Goal: Transaction & Acquisition: Subscribe to service/newsletter

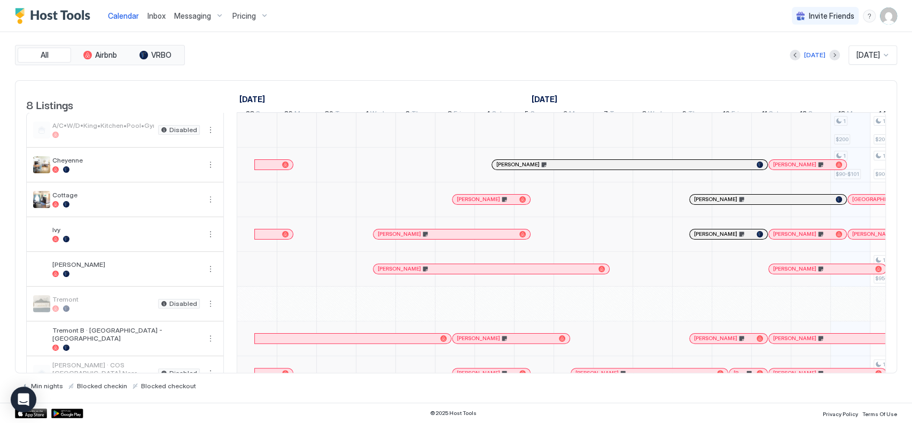
scroll to position [0, 594]
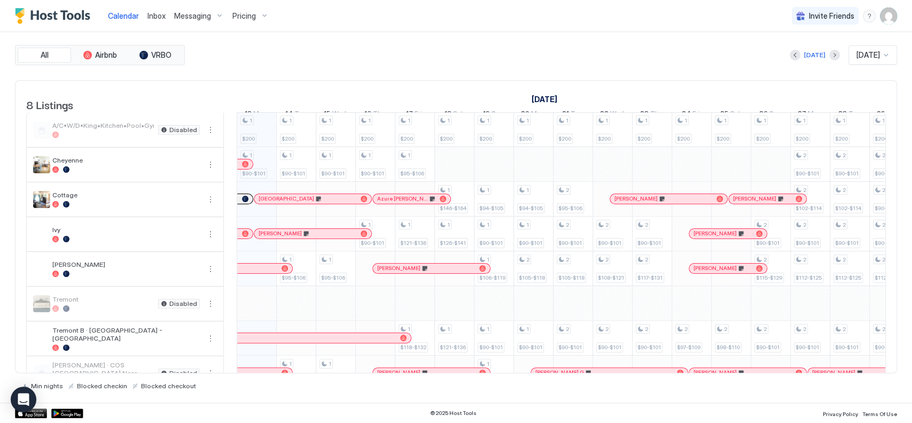
click at [253, 12] on span "Pricing" at bounding box center [244, 16] width 24 height 10
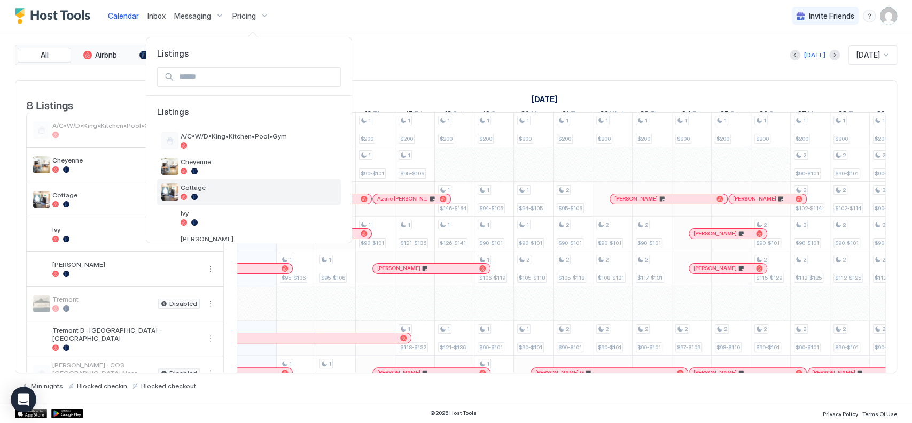
click at [215, 203] on div "Cottage" at bounding box center [249, 192] width 184 height 26
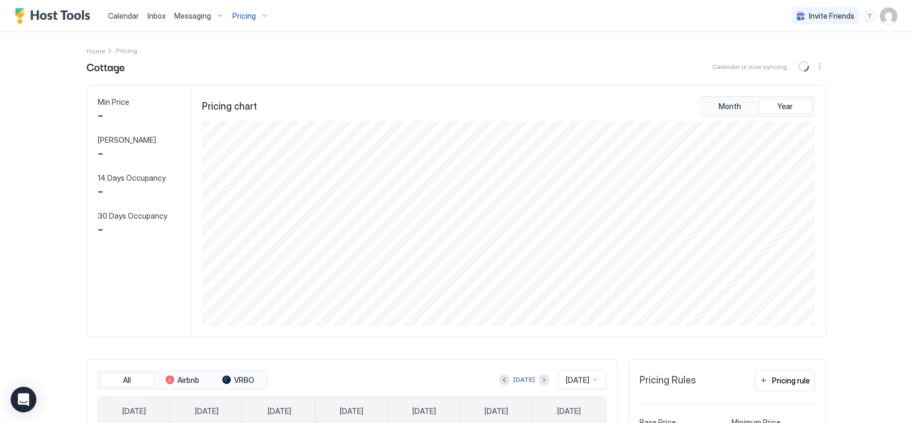
scroll to position [205, 615]
click at [799, 64] on button "Sync prices" at bounding box center [804, 66] width 13 height 13
click at [855, 73] on div "Calendar Inbox Messaging Pricing Invite Friends TM Home Pricing Cottage Synced …" at bounding box center [456, 211] width 912 height 423
click at [802, 71] on button "Sync prices" at bounding box center [804, 66] width 13 height 13
click at [878, 75] on div "Calendar Inbox Messaging Pricing Invite Friends TM Home Pricing Cottage Synced …" at bounding box center [456, 211] width 912 height 423
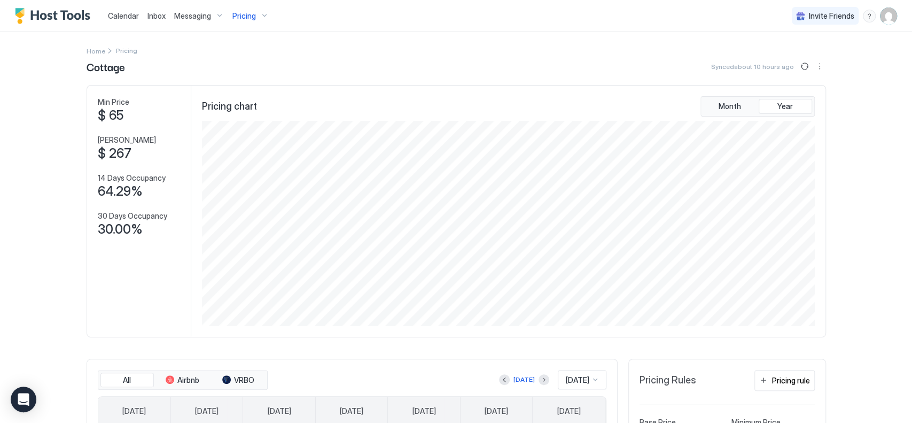
click at [818, 69] on button "More options" at bounding box center [819, 66] width 13 height 13
click at [869, 71] on div at bounding box center [456, 211] width 912 height 423
